Goal: Browse casually

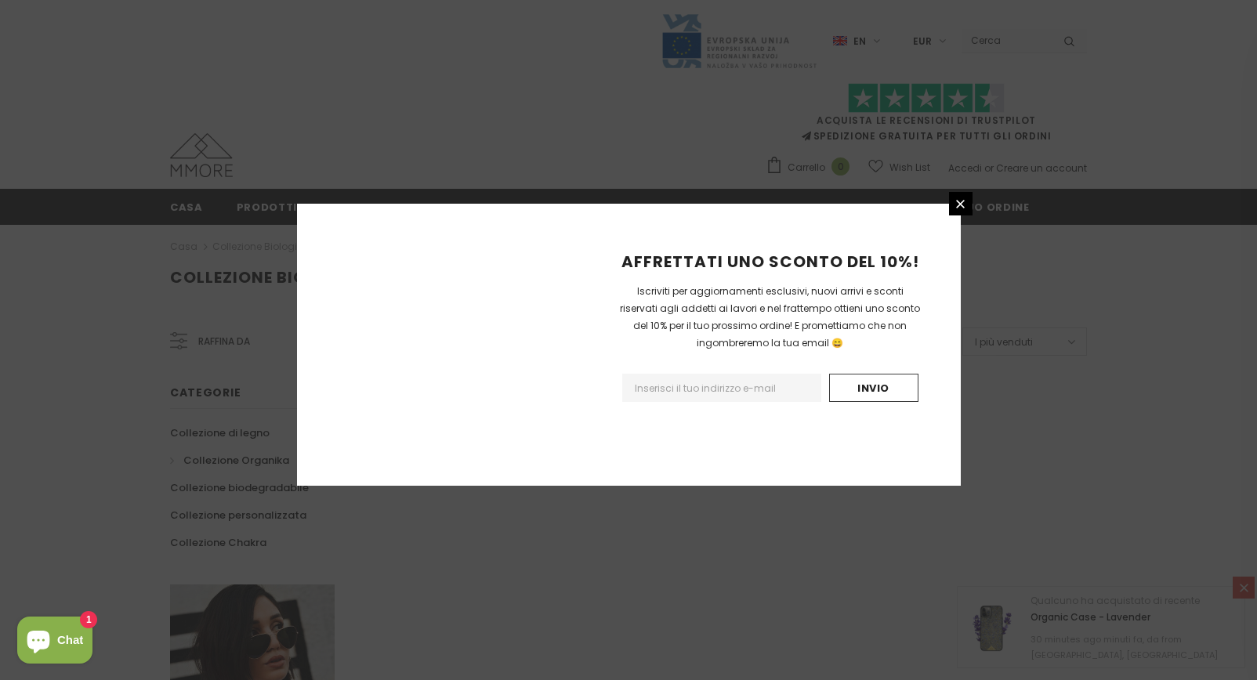
scroll to position [926, 0]
